Goal: Transaction & Acquisition: Subscribe to service/newsletter

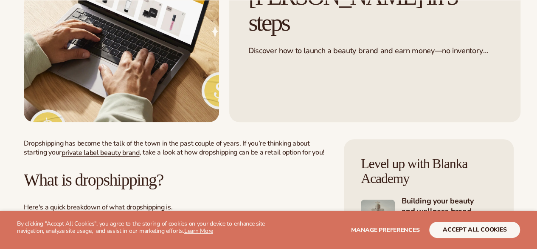
scroll to position [174, 0]
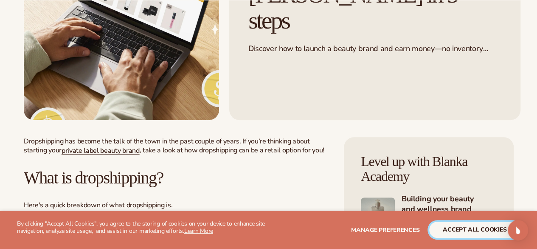
click at [466, 231] on button "accept all cookies" at bounding box center [475, 229] width 91 height 16
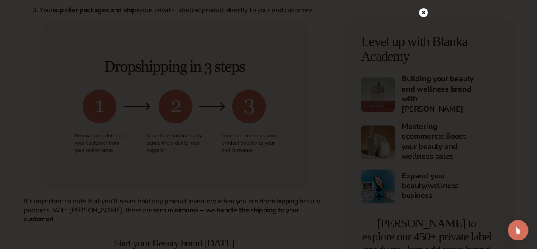
scroll to position [418, 0]
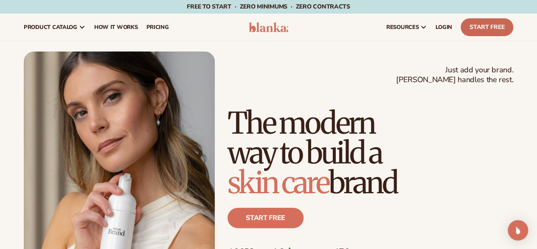
click at [486, 23] on link "Start Free" at bounding box center [487, 27] width 53 height 18
